Goal: Task Accomplishment & Management: Manage account settings

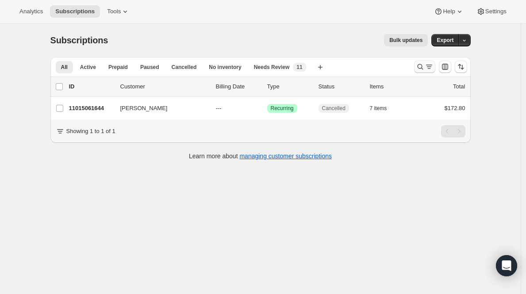
click at [420, 66] on icon "Search and filter results" at bounding box center [420, 67] width 6 height 6
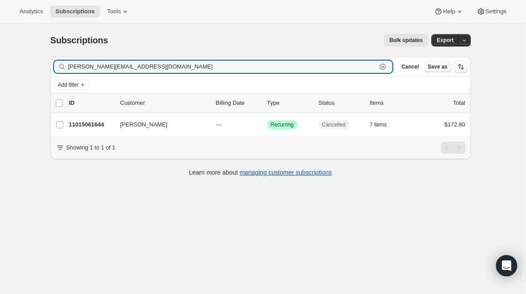
click at [387, 68] on icon "button" at bounding box center [382, 66] width 9 height 9
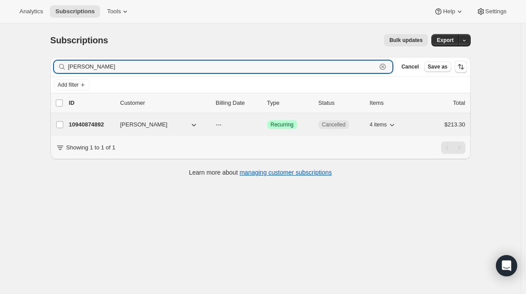
type input "[PERSON_NAME]"
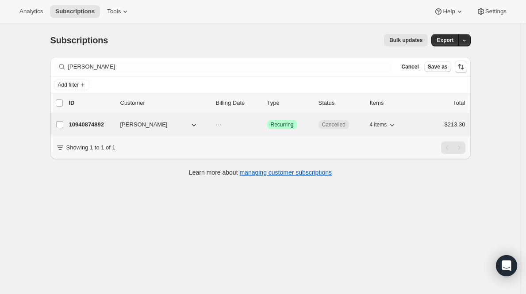
click at [104, 126] on p "10940874892" at bounding box center [91, 124] width 44 height 9
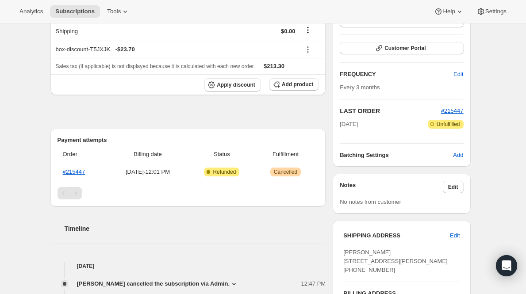
scroll to position [146, 0]
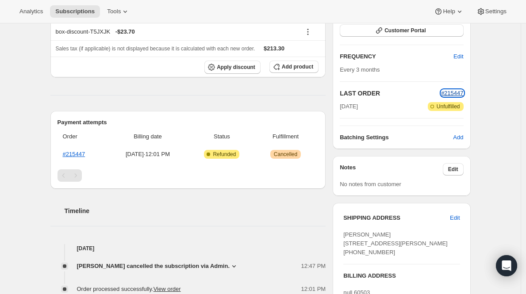
click at [446, 91] on span "#215447" at bounding box center [452, 93] width 23 height 7
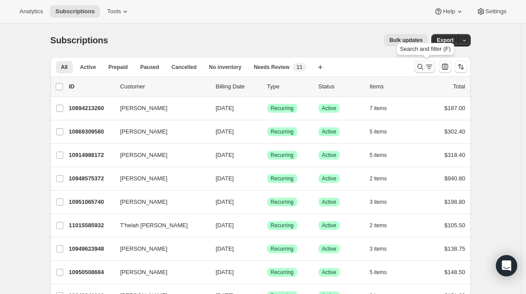
click at [423, 65] on icon "Search and filter results" at bounding box center [420, 67] width 6 height 6
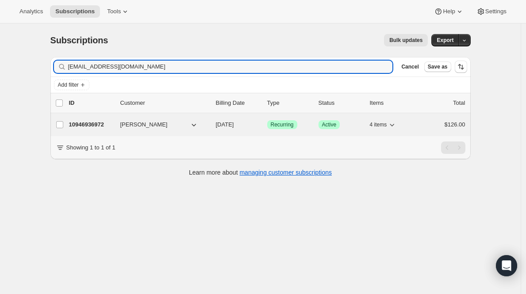
type input "kathypuga@gmail.com"
click at [95, 125] on p "10946936972" at bounding box center [91, 124] width 44 height 9
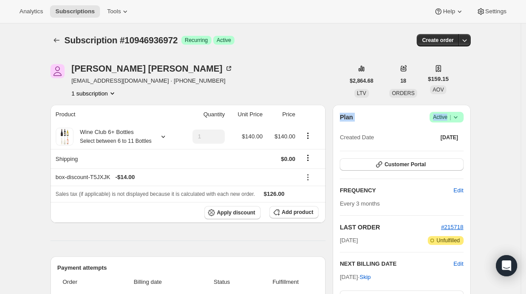
click at [441, 123] on div "Plan Success Active | Created Date Jan 17, 2023" at bounding box center [402, 128] width 124 height 32
click at [450, 114] on span "Active |" at bounding box center [446, 117] width 27 height 9
click at [439, 152] on span "Cancel subscription" at bounding box center [446, 150] width 50 height 7
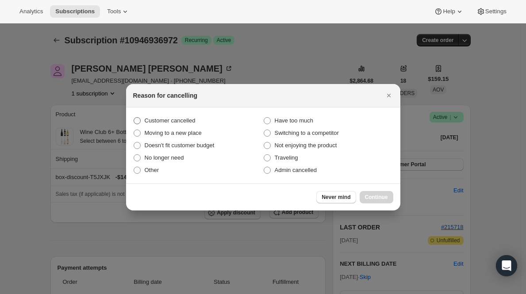
click at [188, 119] on span "Customer cancelled" at bounding box center [170, 120] width 51 height 7
click at [134, 118] on input "Customer cancelled" at bounding box center [134, 117] width 0 height 0
radio input "true"
click at [371, 198] on span "Continue" at bounding box center [376, 197] width 23 height 7
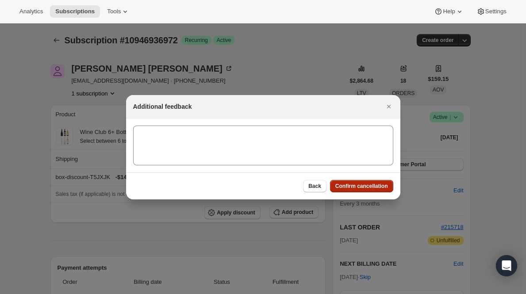
click at [371, 190] on button "Confirm cancellation" at bounding box center [361, 186] width 63 height 12
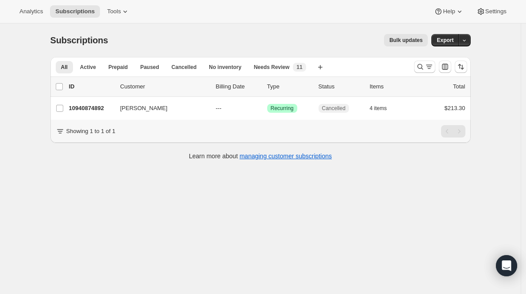
click at [429, 65] on icon "Search and filter results" at bounding box center [429, 66] width 9 height 9
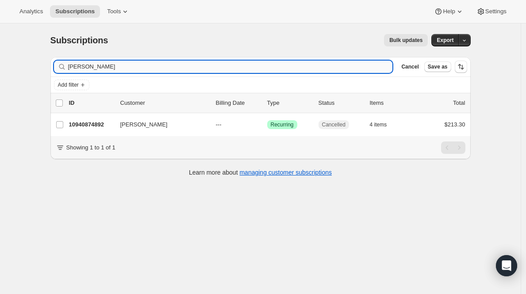
click at [270, 63] on input "[PERSON_NAME]" at bounding box center [230, 67] width 325 height 12
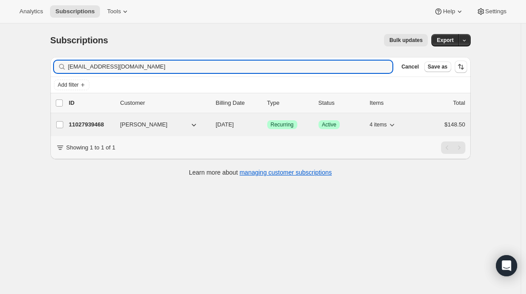
type input "[EMAIL_ADDRESS][DOMAIN_NAME]"
click at [77, 127] on p "11027939468" at bounding box center [91, 124] width 44 height 9
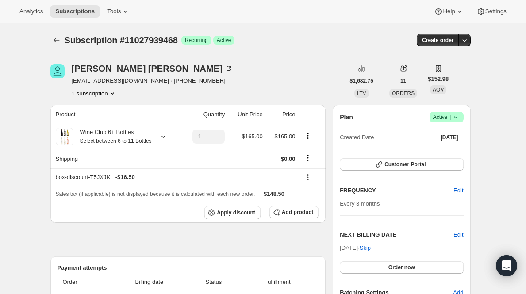
click at [446, 116] on span "Active |" at bounding box center [446, 117] width 27 height 9
click at [428, 151] on span "Cancel subscription" at bounding box center [446, 150] width 50 height 7
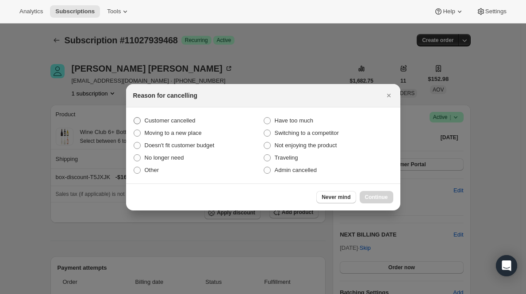
click at [196, 121] on span "Customer cancelled" at bounding box center [170, 120] width 51 height 7
click at [134, 118] on input "Customer cancelled" at bounding box center [134, 117] width 0 height 0
radio input "true"
click at [391, 197] on button "Continue" at bounding box center [377, 197] width 34 height 12
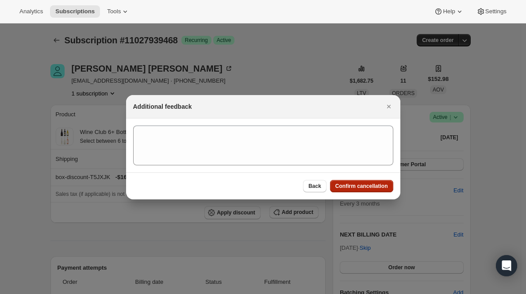
click at [382, 185] on span "Confirm cancellation" at bounding box center [362, 186] width 53 height 7
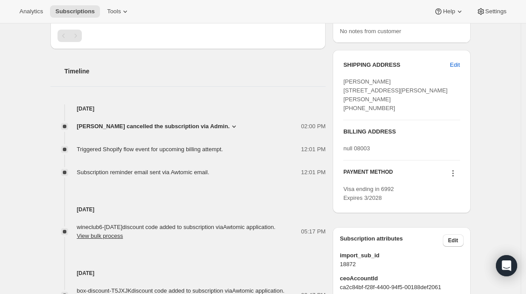
scroll to position [311, 0]
